Goal: Information Seeking & Learning: Check status

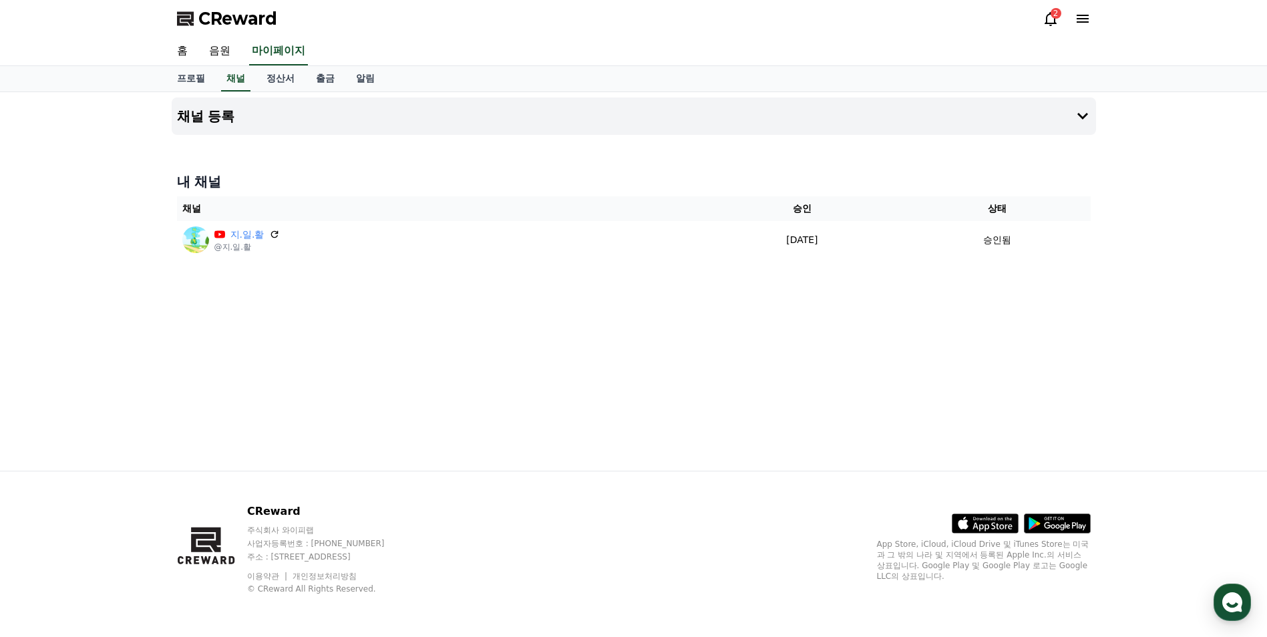
click at [1058, 19] on div "2" at bounding box center [1066, 19] width 48 height 16
click at [1050, 19] on icon at bounding box center [1050, 19] width 16 height 16
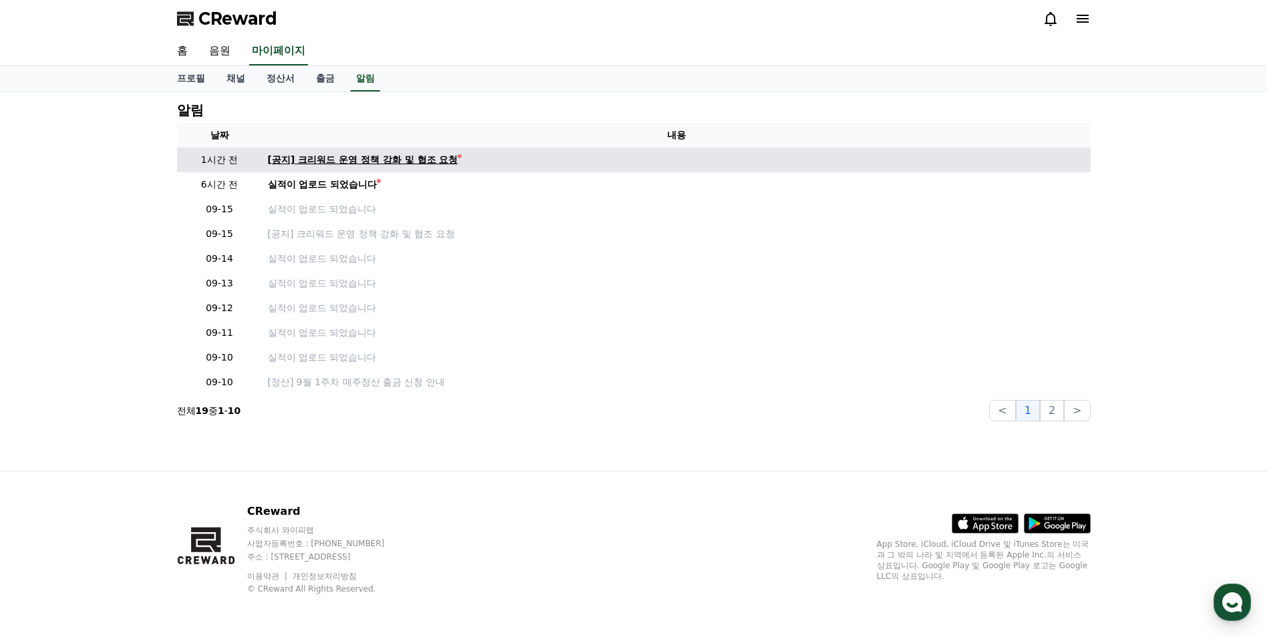
click at [348, 161] on div "[공지] 크리워드 운영 정책 강화 및 협조 요청" at bounding box center [363, 160] width 190 height 14
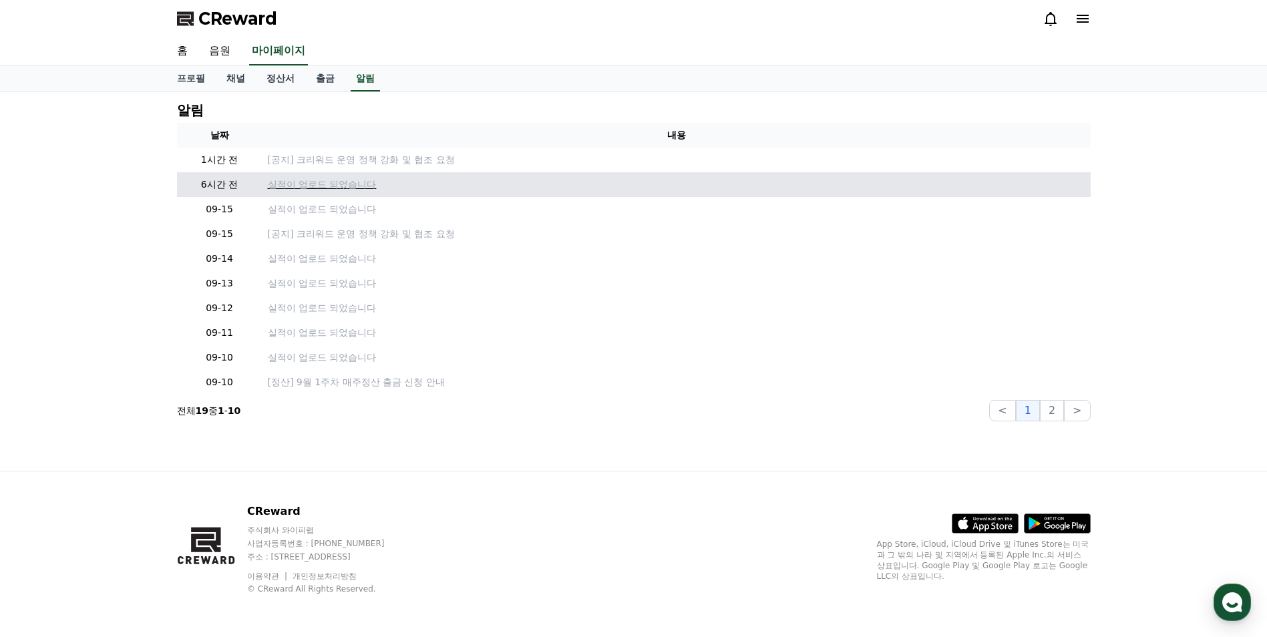
click at [312, 180] on p "실적이 업로드 되었습니다" at bounding box center [676, 185] width 817 height 14
